Goal: Navigation & Orientation: Find specific page/section

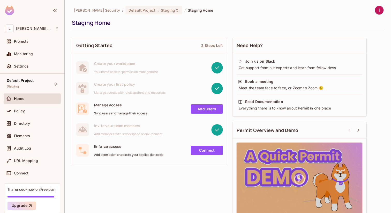
click at [32, 72] on div "Settings" at bounding box center [32, 67] width 57 height 12
click at [35, 66] on div "Settings" at bounding box center [36, 66] width 45 height 4
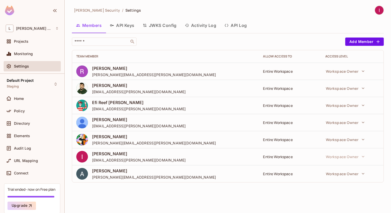
click at [130, 26] on button "API Keys" at bounding box center [122, 25] width 33 height 13
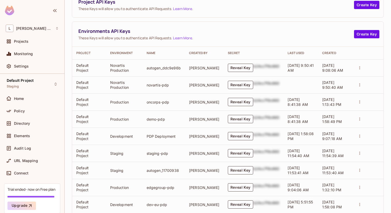
scroll to position [79, 0]
click at [22, 100] on span "Home" at bounding box center [19, 98] width 10 height 4
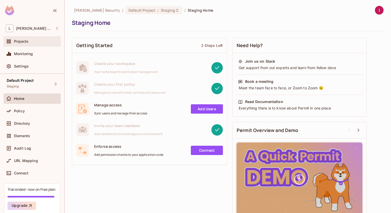
click at [31, 44] on div "Projects" at bounding box center [32, 41] width 53 height 6
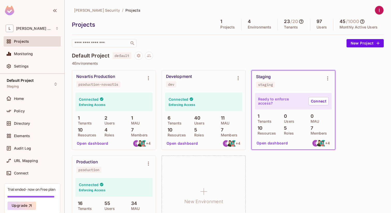
click at [266, 76] on div "Staging" at bounding box center [263, 76] width 15 height 5
click at [272, 145] on button "Open dashboard" at bounding box center [273, 143] width 36 height 8
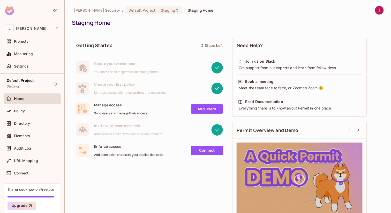
click at [37, 47] on div "Projects" at bounding box center [32, 42] width 57 height 12
click at [31, 51] on div "Monitoring" at bounding box center [32, 54] width 53 height 6
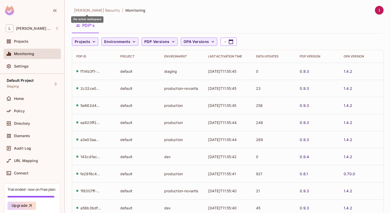
click at [89, 12] on span "[PERSON_NAME] Security" at bounding box center [97, 10] width 46 height 5
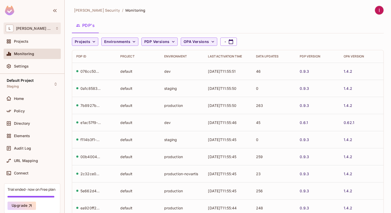
click at [41, 33] on div "L Lumia Security" at bounding box center [32, 29] width 57 height 12
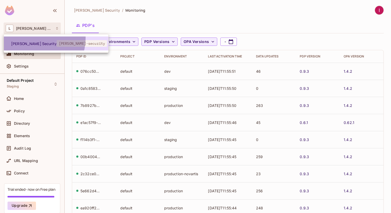
click at [33, 38] on li "Lumia Security lumia-security" at bounding box center [56, 43] width 104 height 14
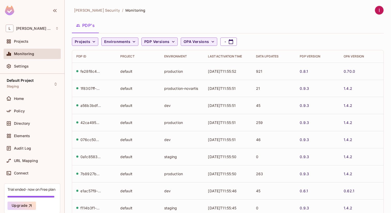
click at [30, 41] on div "Projects" at bounding box center [36, 41] width 45 height 4
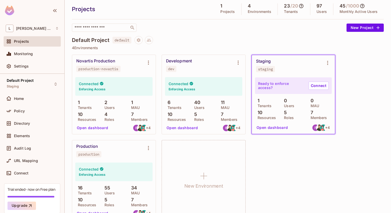
scroll to position [28, 0]
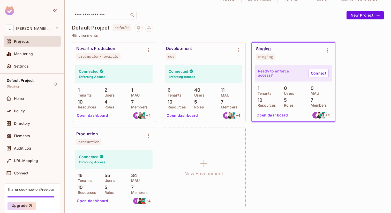
click at [267, 169] on div "Novartis Production production-novartis Connected Enforcing Access 1 Tenants 2 …" at bounding box center [228, 124] width 312 height 165
click at [274, 116] on button "Open dashboard" at bounding box center [273, 115] width 36 height 8
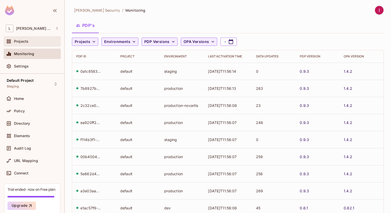
click at [40, 44] on div "Projects" at bounding box center [32, 41] width 53 height 6
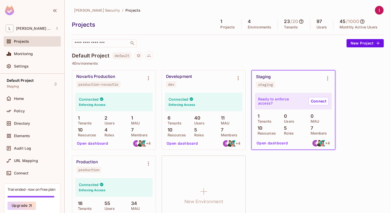
click at [270, 142] on button "Open dashboard" at bounding box center [273, 143] width 36 height 8
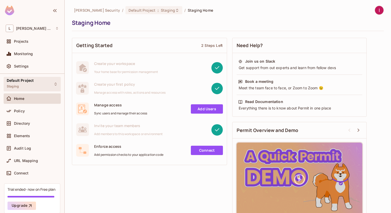
click at [48, 85] on div "Default Project Staging" at bounding box center [32, 84] width 57 height 14
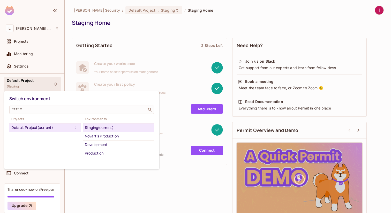
click at [105, 129] on div "Staging (current)" at bounding box center [118, 127] width 67 height 6
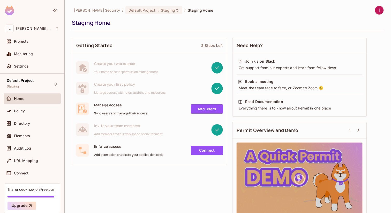
click at [38, 47] on div "Projects" at bounding box center [32, 42] width 57 height 12
click at [39, 42] on div "Projects" at bounding box center [36, 41] width 45 height 4
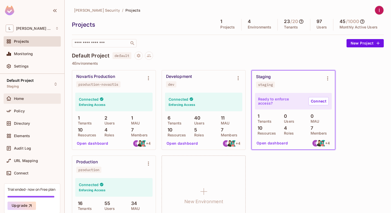
click at [39, 99] on div "Home" at bounding box center [36, 98] width 45 height 4
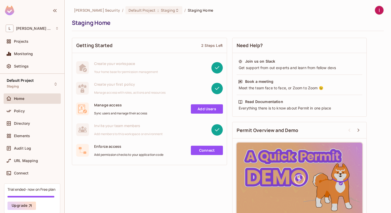
click at [145, 4] on div "Lumia Security / Default Project : Staging / Staging Home Staging Home Getting …" at bounding box center [228, 106] width 326 height 213
click at [137, 19] on div "Staging Home" at bounding box center [226, 23] width 309 height 8
click at [145, 14] on div "Default Project : Staging" at bounding box center [153, 10] width 57 height 8
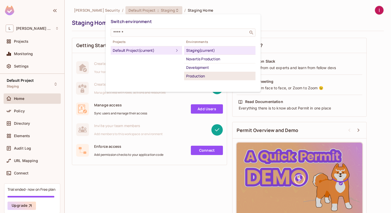
click at [200, 79] on div "Production" at bounding box center [219, 76] width 67 height 6
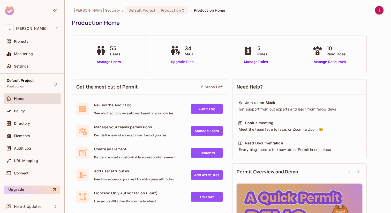
click at [190, 64] on link "Upgrade Plan" at bounding box center [182, 61] width 27 height 5
click at [259, 59] on link "Manage Roles" at bounding box center [256, 61] width 28 height 5
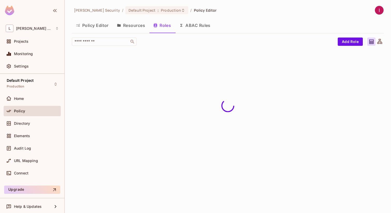
click at [102, 26] on button "Policy Editor" at bounding box center [92, 25] width 41 height 13
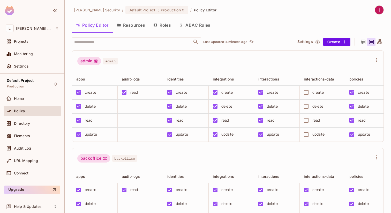
click at [244, 15] on div "Lumia Security / Default Project : Production / Policy Editor Policy Editor Res…" at bounding box center [228, 108] width 312 height 207
click at [161, 11] on span "Production" at bounding box center [171, 10] width 20 height 5
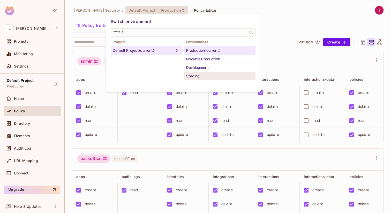
click at [207, 73] on div "Staging" at bounding box center [219, 76] width 67 height 6
